Goal: Task Accomplishment & Management: Use online tool/utility

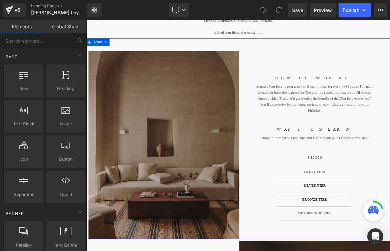
scroll to position [113, 0]
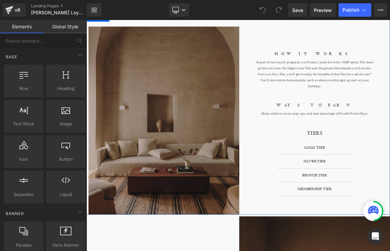
click at [390, 185] on link "Accordion" at bounding box center [386, 186] width 29 height 8
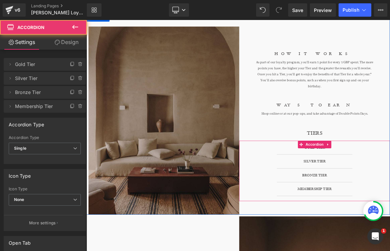
scroll to position [0, 0]
click at [381, 188] on div "GOLD TIER Heading" at bounding box center [390, 190] width 74 height 8
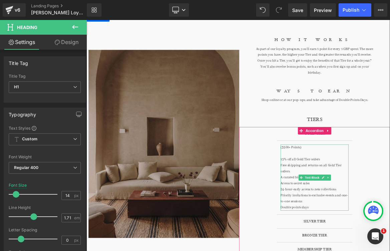
click at [364, 202] on div "15% off all Gold Tier orders" at bounding box center [390, 206] width 90 height 8
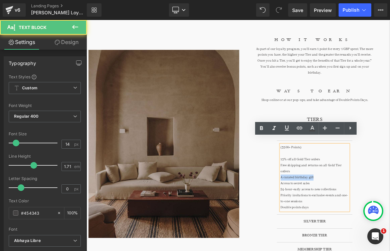
drag, startPoint x: 397, startPoint y: 222, endPoint x: 342, endPoint y: 222, distance: 54.4
click at [342, 222] on article "(3500+ Points) 15% off all Gold Tier orders Free shipping and returns on all Go…" at bounding box center [390, 230] width 100 height 98
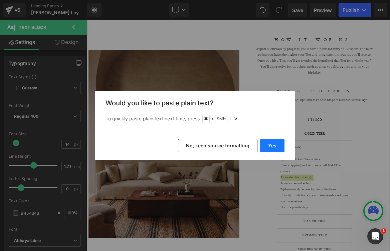
click at [268, 147] on button "Yes" at bounding box center [272, 145] width 24 height 13
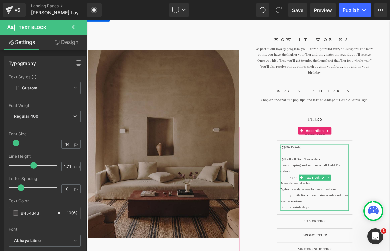
click at [365, 226] on div "Birthday Gift (300 Points)" at bounding box center [390, 230] width 90 height 8
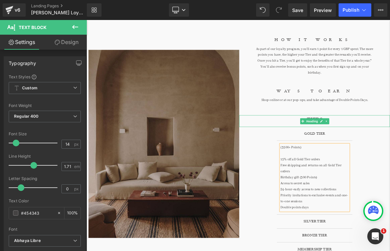
click at [390, 139] on p at bounding box center [390, 143] width 201 height 8
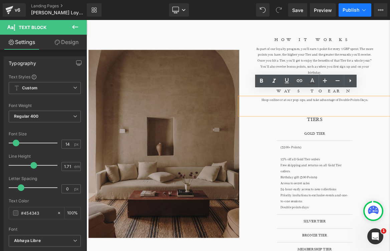
click at [352, 9] on span "Publish" at bounding box center [351, 9] width 17 height 5
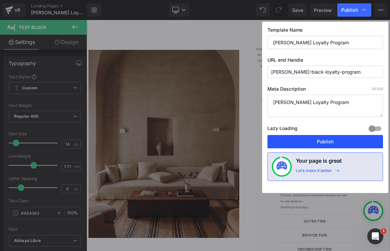
drag, startPoint x: 324, startPoint y: 145, endPoint x: 316, endPoint y: 166, distance: 22.5
click at [324, 145] on button "Publish" at bounding box center [325, 141] width 116 height 13
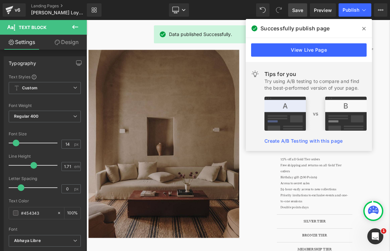
click at [289, 9] on link "Save" at bounding box center [297, 9] width 19 height 13
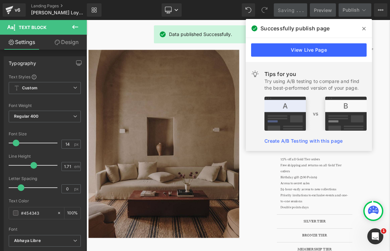
click at [361, 29] on span at bounding box center [364, 28] width 11 height 11
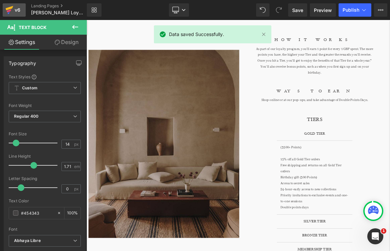
click at [15, 10] on div "v6" at bounding box center [17, 10] width 8 height 9
